Goal: Task Accomplishment & Management: Use online tool/utility

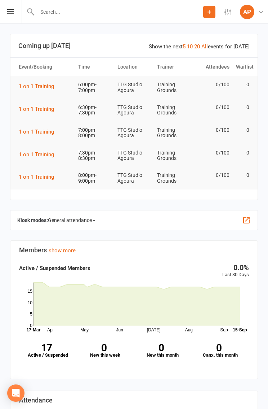
click at [16, 10] on div "Prospect Member Non-attending contact Class / event Appointment Task Membership…" at bounding box center [134, 12] width 268 height 24
click at [8, 12] on icon at bounding box center [10, 11] width 7 height 5
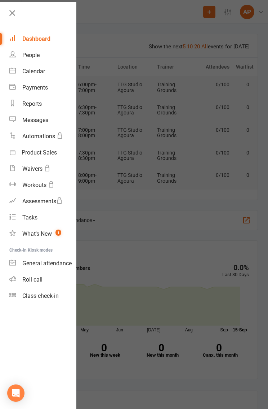
click at [47, 296] on div "Class check-in" at bounding box center [40, 295] width 36 height 7
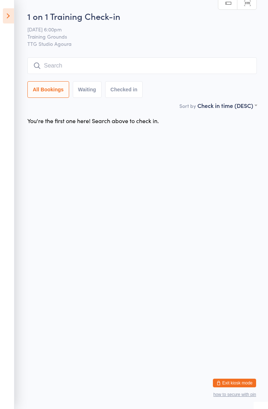
click at [6, 11] on icon at bounding box center [8, 15] width 11 height 15
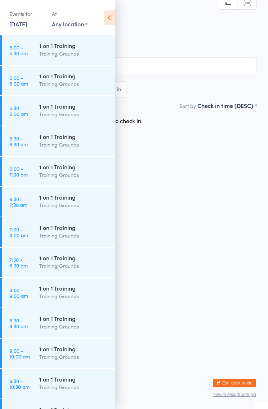
click at [188, 251] on html "You have now entered Kiosk Mode. Members will be able to check themselves in us…" at bounding box center [134, 204] width 268 height 409
click at [107, 16] on icon at bounding box center [109, 17] width 11 height 15
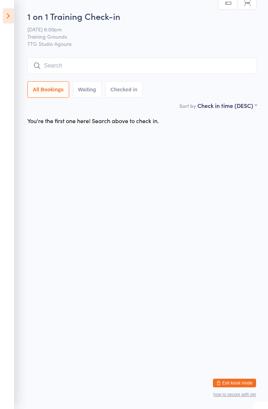
click at [194, 248] on html "You have now entered Kiosk Mode. Members will be able to check themselves in us…" at bounding box center [134, 204] width 268 height 409
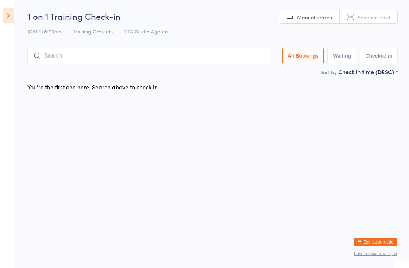
click at [11, 16] on icon at bounding box center [8, 15] width 11 height 15
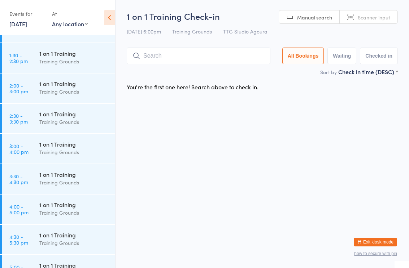
scroll to position [586, 0]
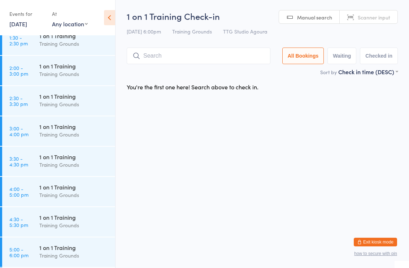
click at [61, 228] on div "Training Grounds" at bounding box center [74, 226] width 70 height 8
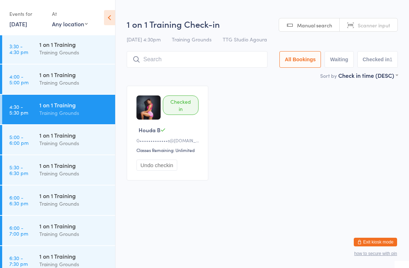
scroll to position [703, 0]
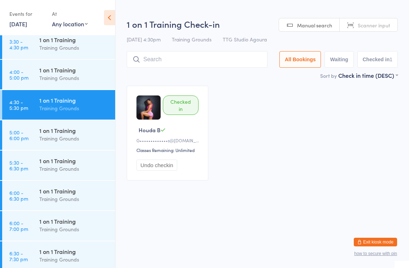
click at [67, 194] on div "1 on 1 Training" at bounding box center [74, 191] width 70 height 8
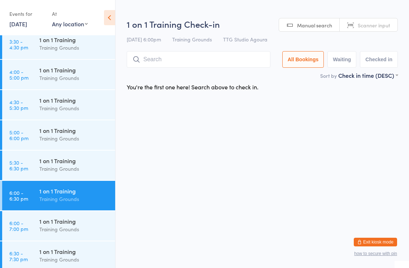
click at [69, 225] on div "1 on 1 Training" at bounding box center [74, 222] width 70 height 8
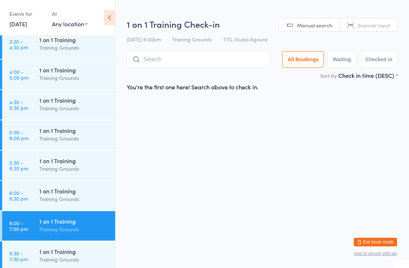
click at [64, 249] on div "1 on 1 Training" at bounding box center [74, 252] width 70 height 8
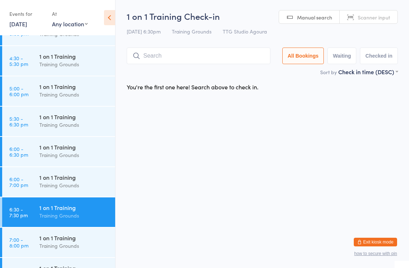
scroll to position [748, 0]
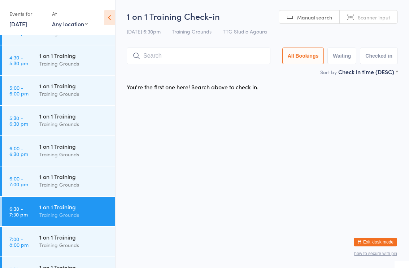
click at [195, 55] on input "search" at bounding box center [199, 56] width 144 height 17
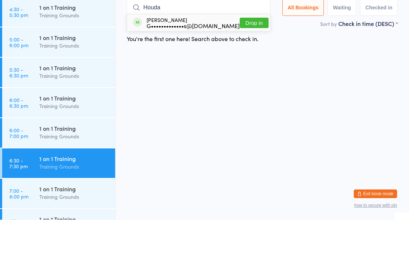
type input "Houda"
click at [252, 66] on button "Drop in" at bounding box center [254, 71] width 29 height 10
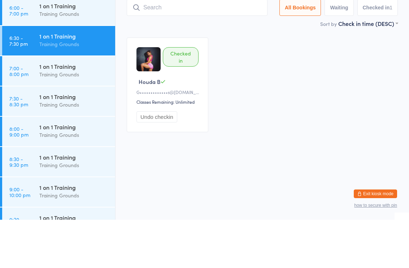
scroll to position [870, 0]
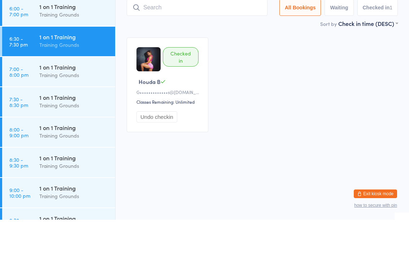
click at [178, 48] on input "search" at bounding box center [197, 56] width 141 height 17
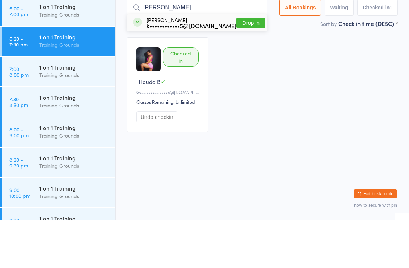
type input "Kelsey"
click at [243, 66] on button "Drop in" at bounding box center [250, 71] width 29 height 10
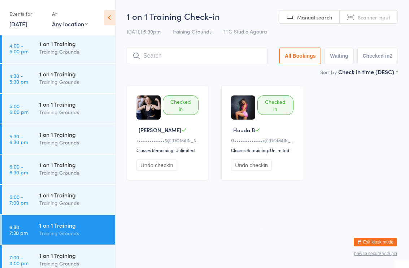
scroll to position [711, 0]
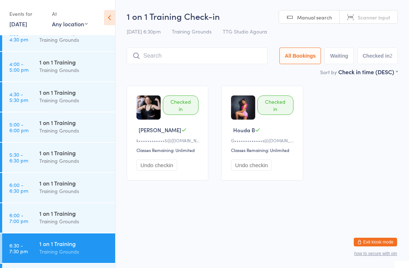
click at [71, 128] on div "Training Grounds" at bounding box center [74, 131] width 70 height 8
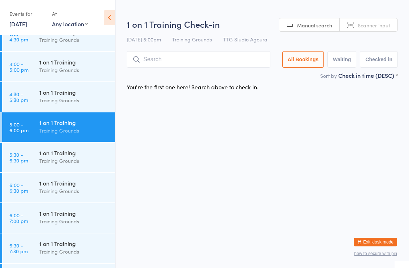
click at [171, 60] on input "search" at bounding box center [199, 59] width 144 height 17
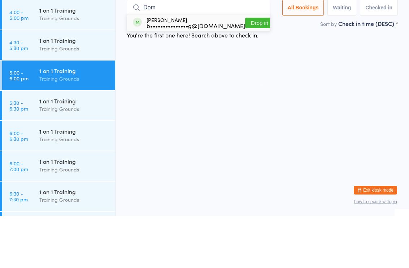
type input "Dom"
click at [250, 70] on button "Drop in" at bounding box center [259, 75] width 29 height 10
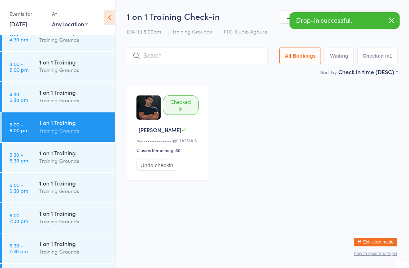
click at [73, 213] on div "1 on 1 Training" at bounding box center [74, 214] width 70 height 8
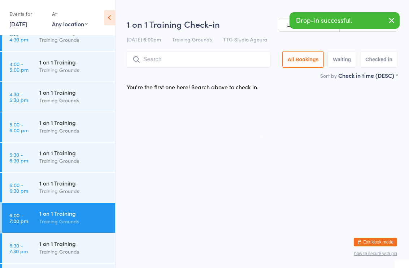
click at [177, 62] on input "search" at bounding box center [199, 59] width 144 height 17
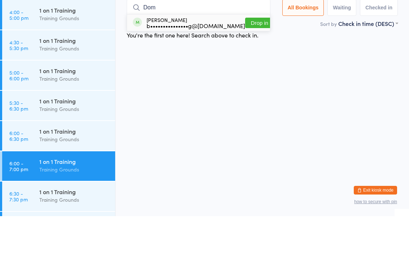
type input "Dom"
click at [253, 70] on button "Drop in" at bounding box center [259, 75] width 29 height 10
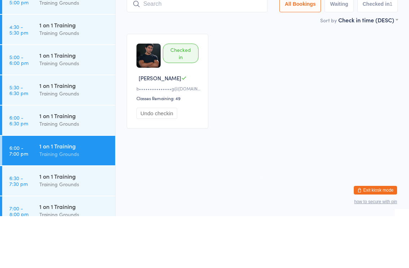
scroll to position [731, 0]
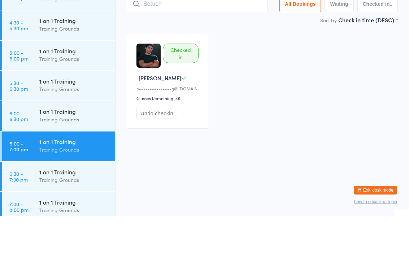
click at [61, 137] on div "Training Grounds" at bounding box center [74, 141] width 70 height 8
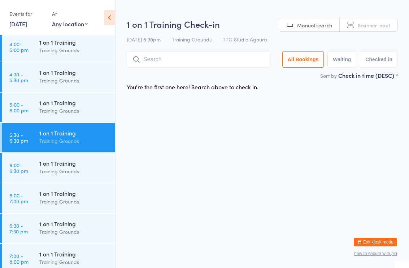
click at [174, 61] on input "search" at bounding box center [199, 59] width 144 height 17
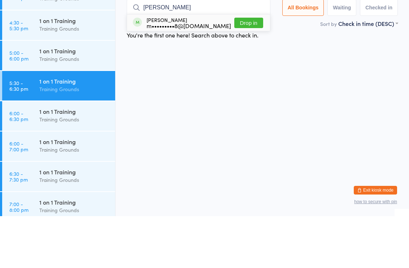
type input "Mason"
click at [253, 70] on button "Drop in" at bounding box center [248, 75] width 29 height 10
